Goal: Information Seeking & Learning: Check status

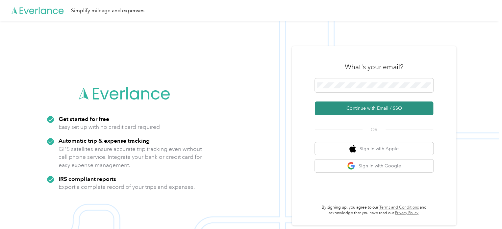
click at [362, 107] on button "Continue with Email / SSO" at bounding box center [374, 108] width 119 height 14
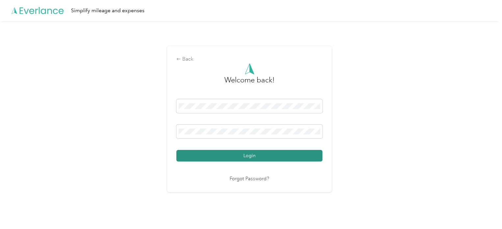
click at [194, 153] on button "Login" at bounding box center [249, 156] width 146 height 12
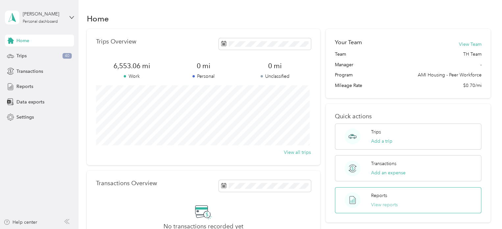
click at [373, 202] on button "View reports" at bounding box center [384, 204] width 27 height 7
